Goal: Task Accomplishment & Management: Use online tool/utility

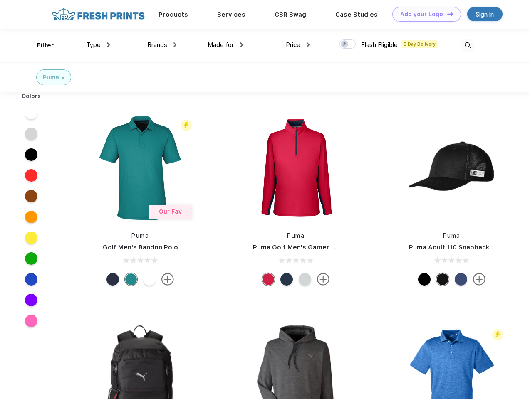
scroll to position [0, 0]
click at [423, 14] on link "Add your Logo Design Tool" at bounding box center [426, 14] width 69 height 15
click at [0, 0] on div "Design Tool" at bounding box center [0, 0] width 0 height 0
click at [446, 14] on link "Add your Logo Design Tool" at bounding box center [426, 14] width 69 height 15
click at [40, 45] on div "Filter" at bounding box center [45, 46] width 17 height 10
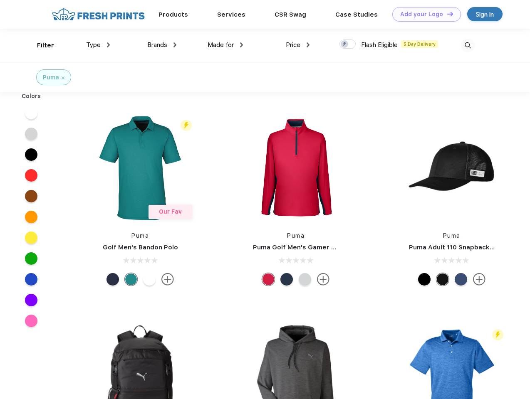
click at [98, 45] on span "Type" at bounding box center [93, 44] width 15 height 7
click at [162, 45] on span "Brands" at bounding box center [157, 44] width 20 height 7
click at [225, 45] on span "Made for" at bounding box center [221, 44] width 26 height 7
click at [298, 45] on span "Price" at bounding box center [293, 44] width 15 height 7
click at [348, 45] on div at bounding box center [347, 44] width 16 height 9
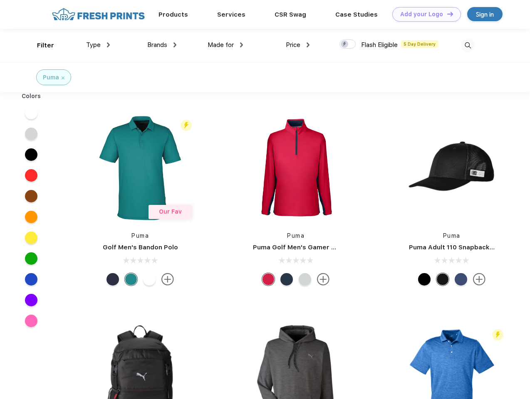
click at [345, 45] on input "checkbox" at bounding box center [341, 41] width 5 height 5
click at [468, 45] on img at bounding box center [468, 46] width 14 height 14
